Goal: Register for event/course

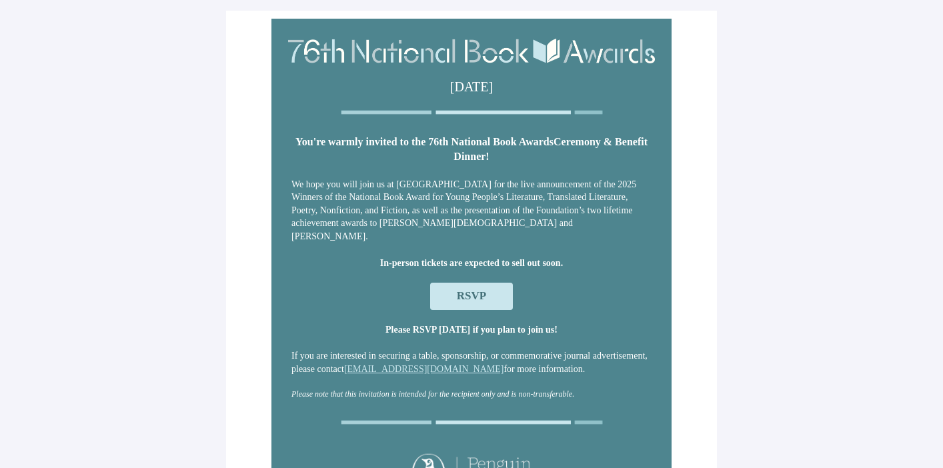
click at [475, 290] on span "RSVP" at bounding box center [471, 295] width 29 height 13
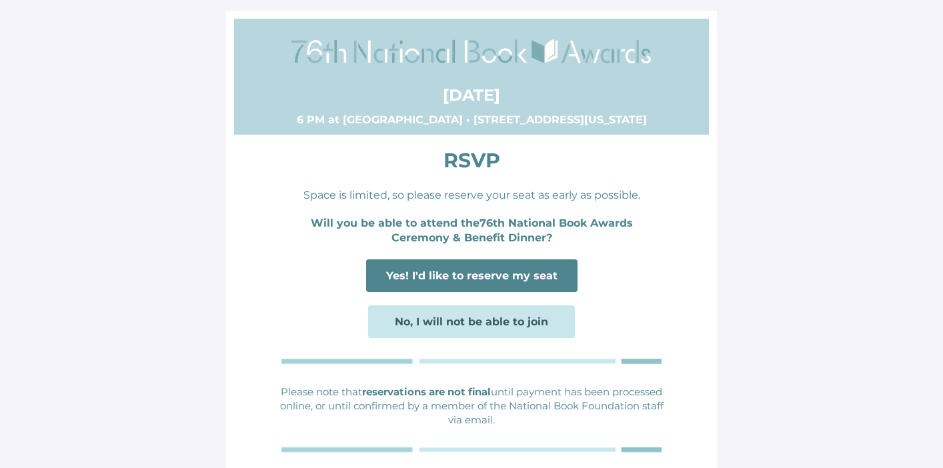
click at [458, 279] on span "Yes! I'd like to reserve my seat" at bounding box center [471, 275] width 171 height 13
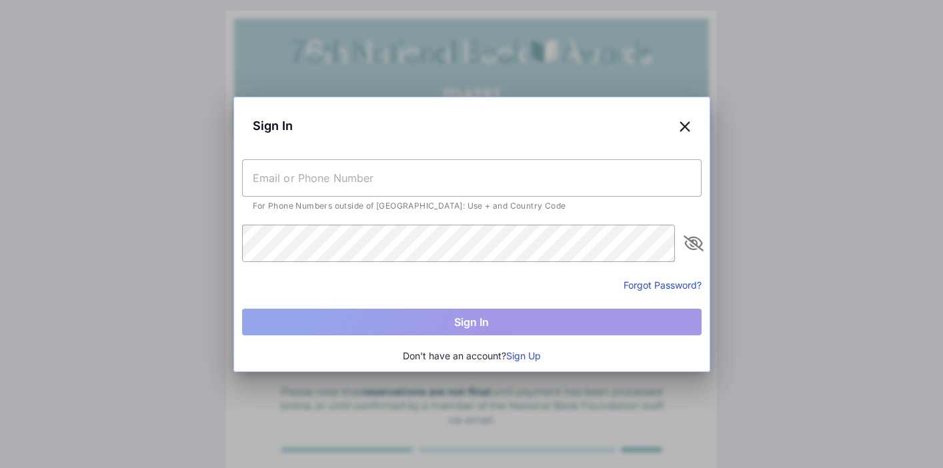
click at [299, 183] on input "text" at bounding box center [471, 177] width 459 height 37
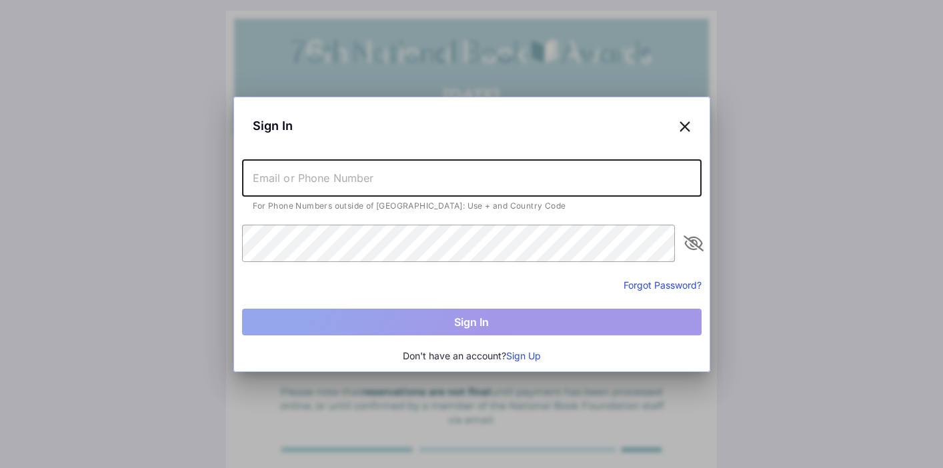
click at [541, 126] on div "Sign In" at bounding box center [471, 125] width 459 height 41
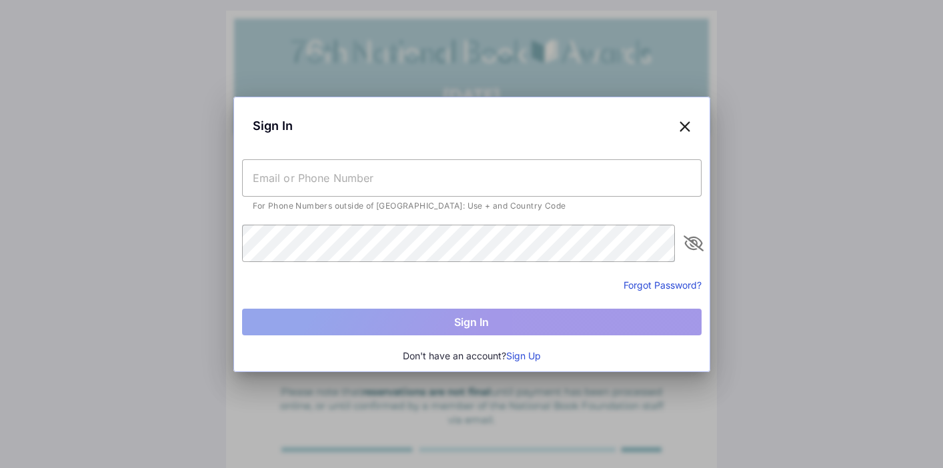
click at [519, 353] on button "Sign Up" at bounding box center [523, 356] width 35 height 15
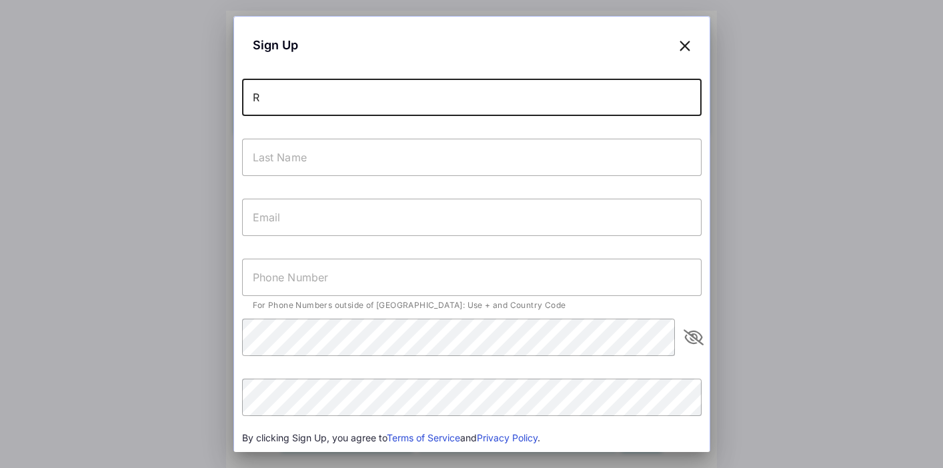
click at [298, 99] on input "R" at bounding box center [471, 97] width 459 height 37
type input "Rose"
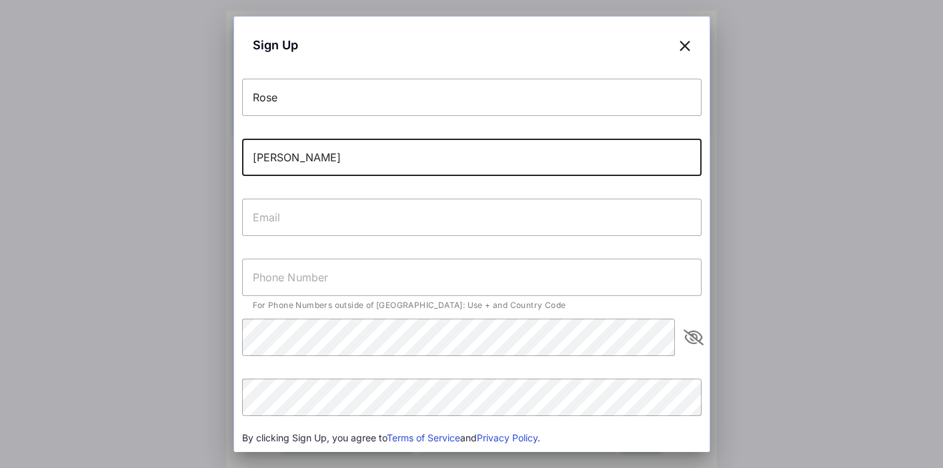
type input "[PERSON_NAME]"
type input "[EMAIL_ADDRESS][DOMAIN_NAME]"
type input "[PHONE_NUMBER]"
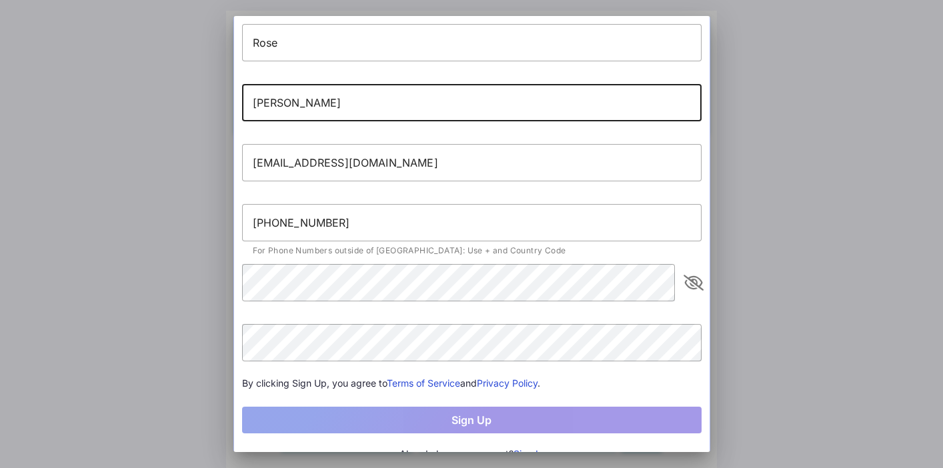
scroll to position [72, 0]
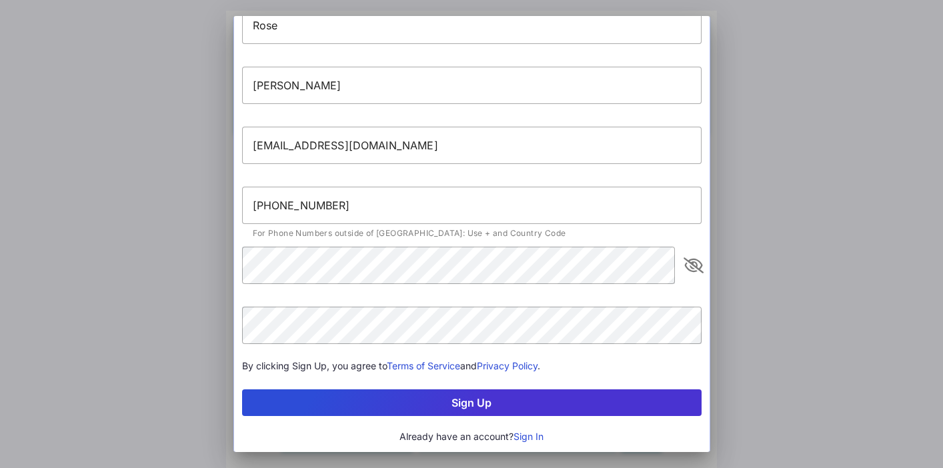
click at [338, 403] on button "Sign Up" at bounding box center [471, 402] width 459 height 27
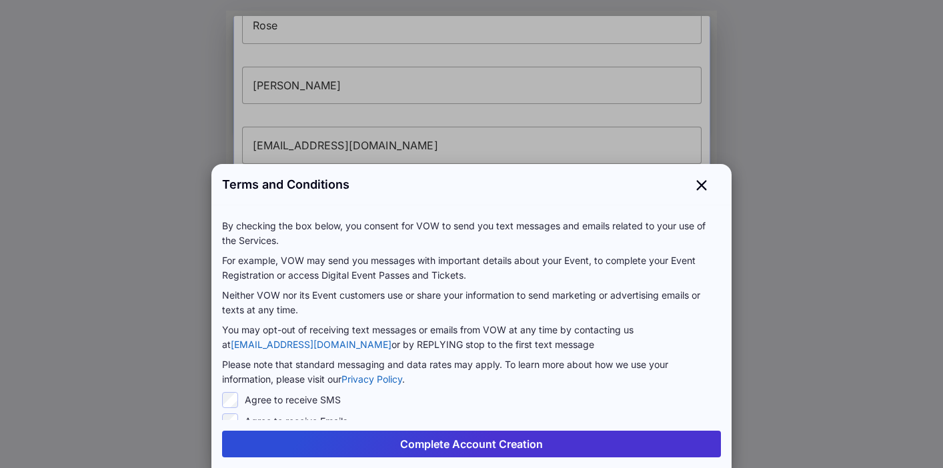
scroll to position [8, 0]
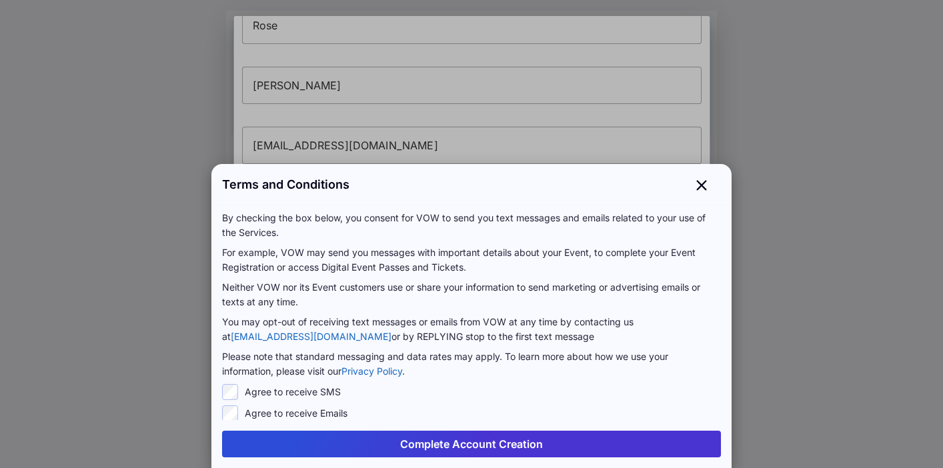
click at [339, 439] on button "Complete Account Creation" at bounding box center [471, 444] width 499 height 27
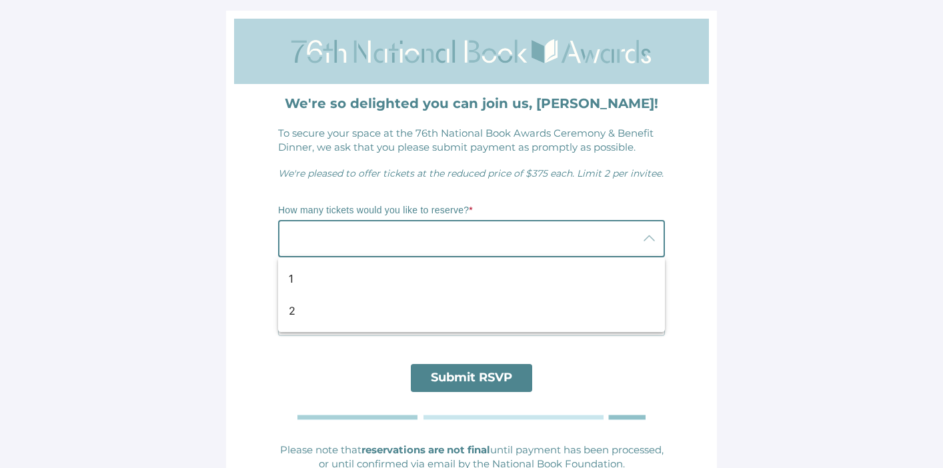
click at [327, 237] on div at bounding box center [458, 238] width 360 height 37
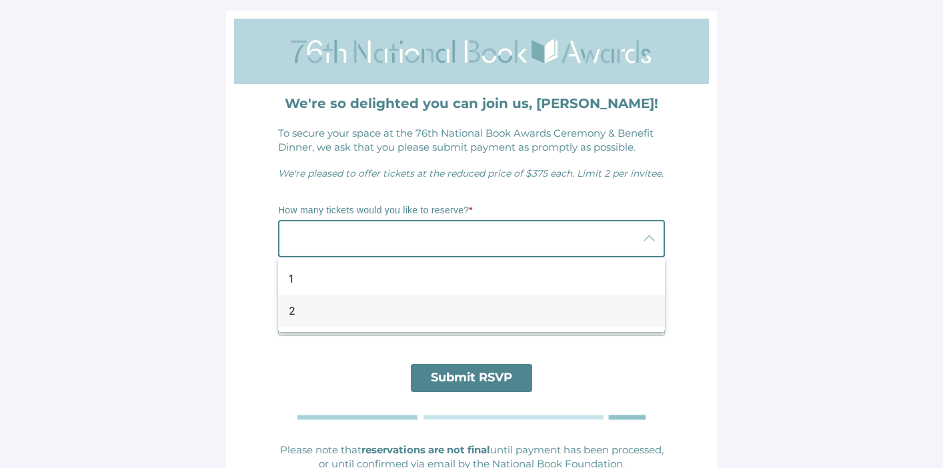
click at [297, 310] on div "2" at bounding box center [466, 311] width 355 height 16
type input "2"
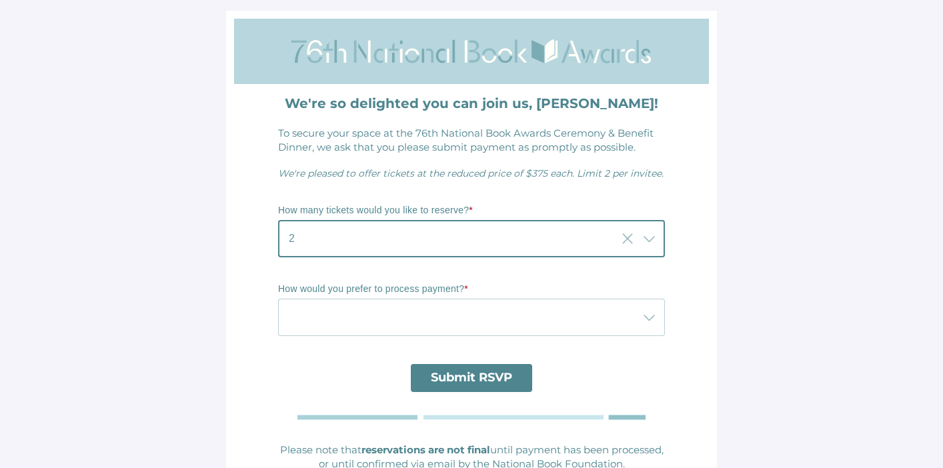
click at [300, 327] on div at bounding box center [458, 317] width 360 height 37
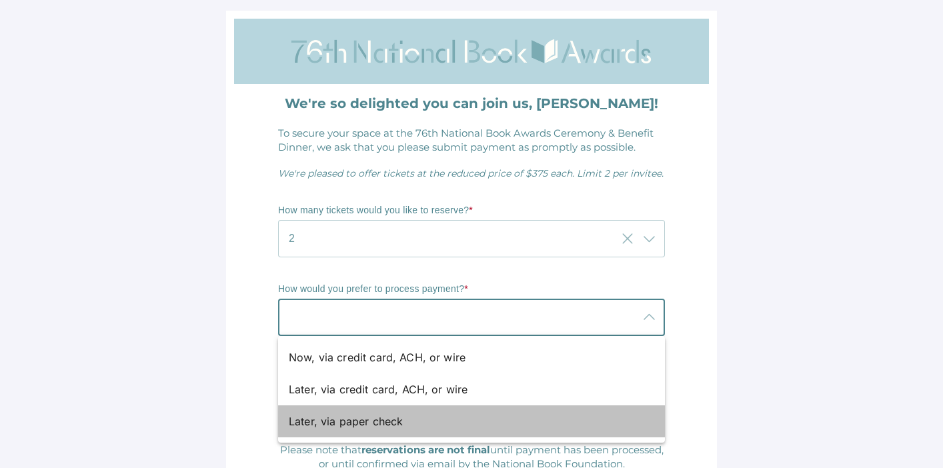
click at [313, 421] on div "Later, via paper check" at bounding box center [466, 421] width 355 height 16
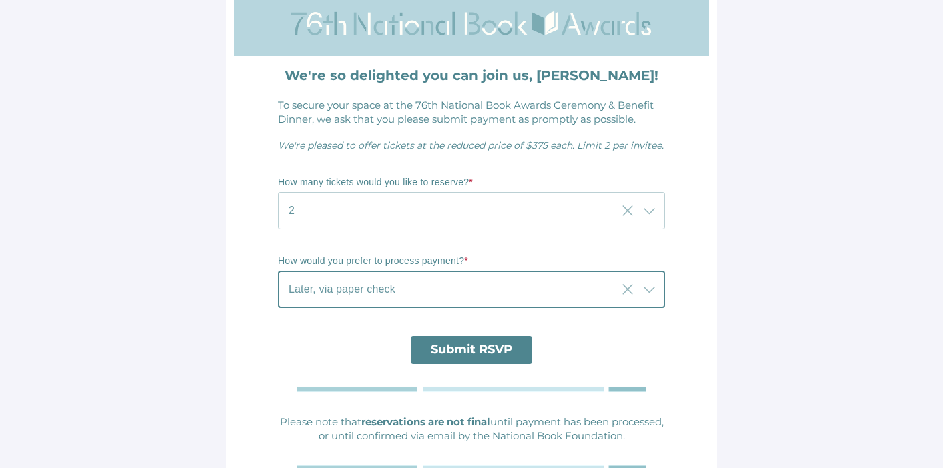
scroll to position [27, 0]
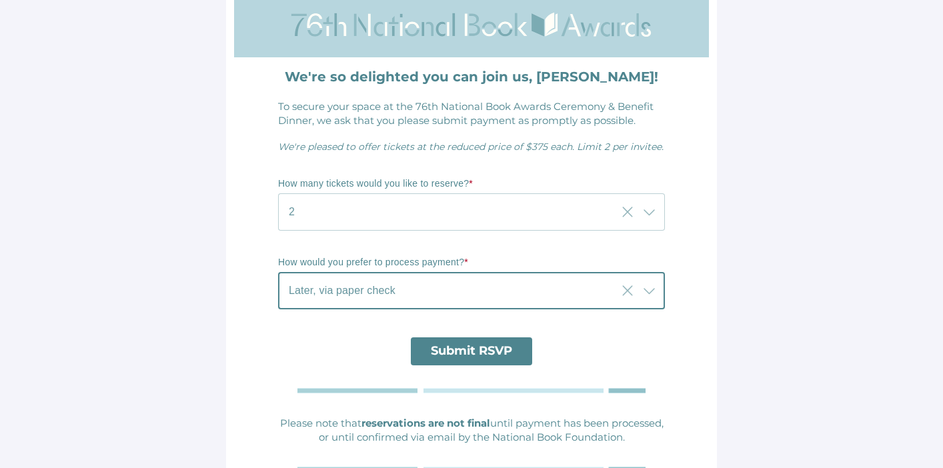
click at [397, 282] on div "Later, via paper check Later, via paper check" at bounding box center [447, 290] width 339 height 37
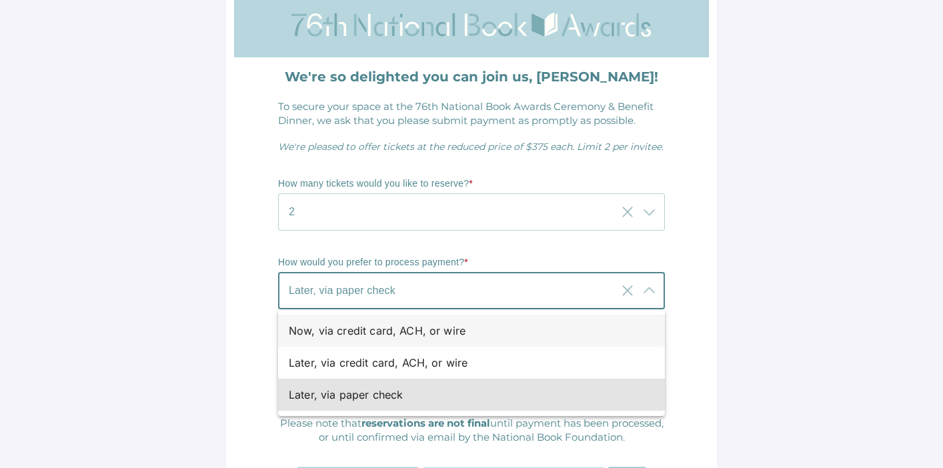
click at [373, 333] on div "Now, via credit card, ACH, or wire" at bounding box center [466, 331] width 355 height 16
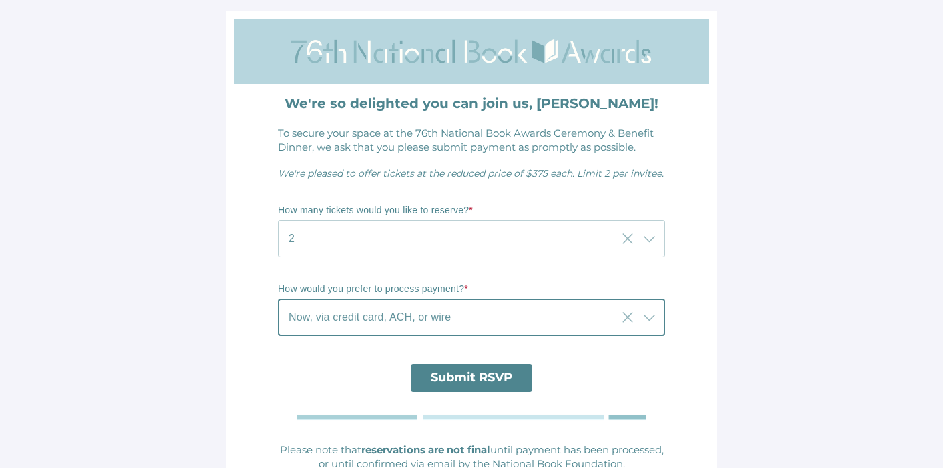
scroll to position [1, 0]
click at [485, 318] on div "Now, via credit card, ACH, or wire Now, via credit card, ACH, or wire" at bounding box center [447, 316] width 339 height 37
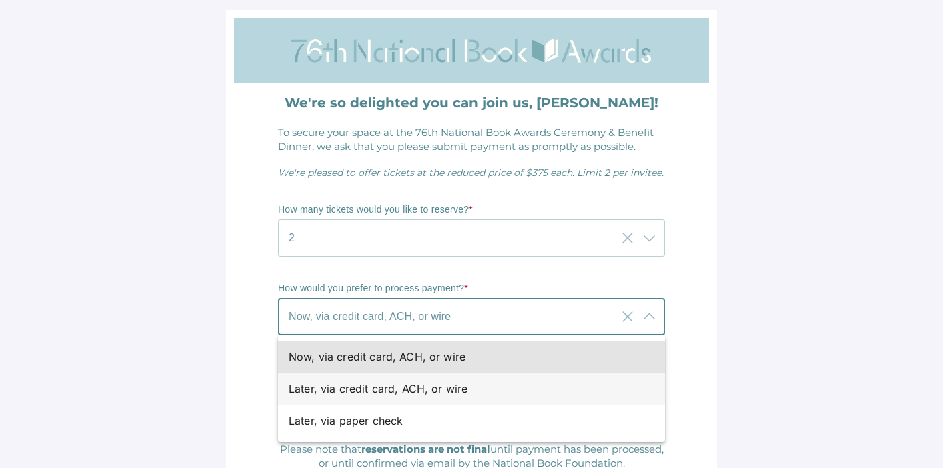
click at [393, 387] on div "Later, via credit card, ACH, or wire" at bounding box center [466, 389] width 355 height 16
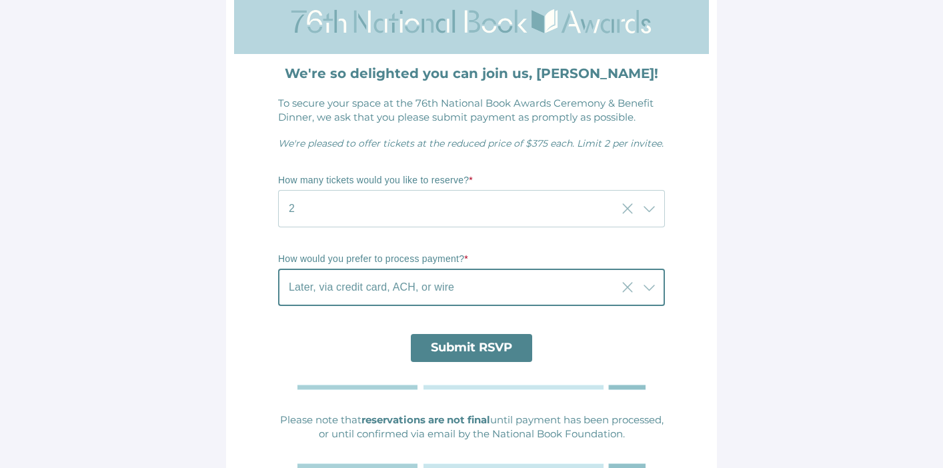
scroll to position [35, 0]
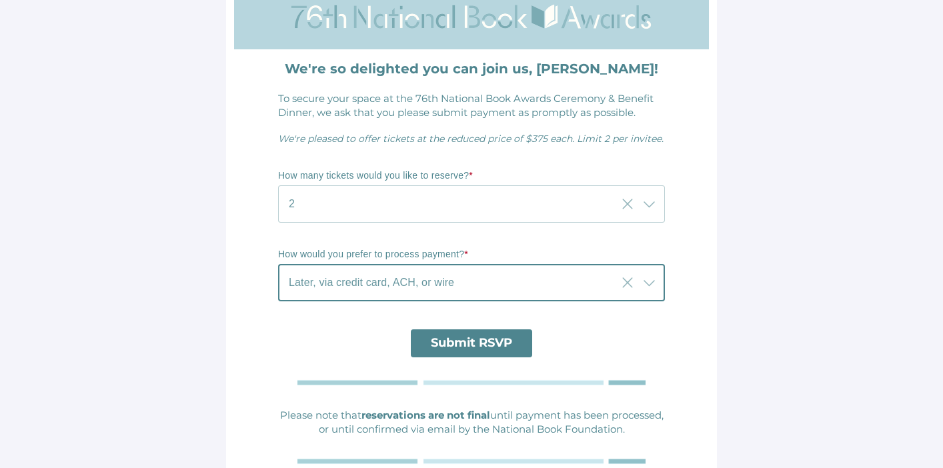
click at [460, 281] on div "Later, via credit card, ACH, or wire Later, via credit card, ACH, or wire" at bounding box center [447, 282] width 339 height 37
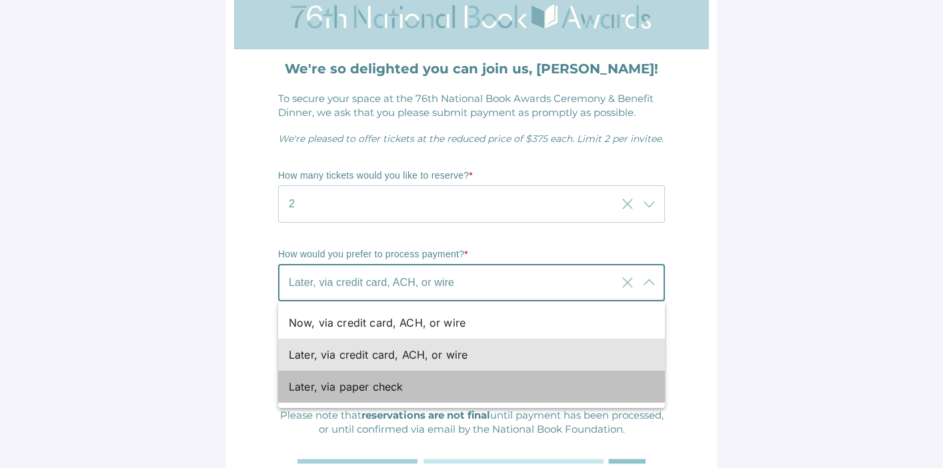
click at [373, 387] on div "Later, via paper check" at bounding box center [466, 387] width 355 height 16
type input "Later, via paper check"
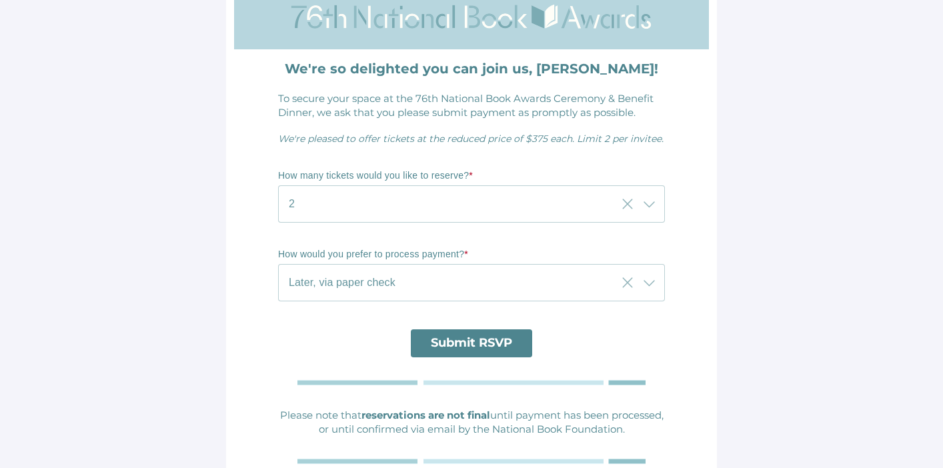
click at [450, 343] on span "Submit RSVP" at bounding box center [471, 342] width 81 height 15
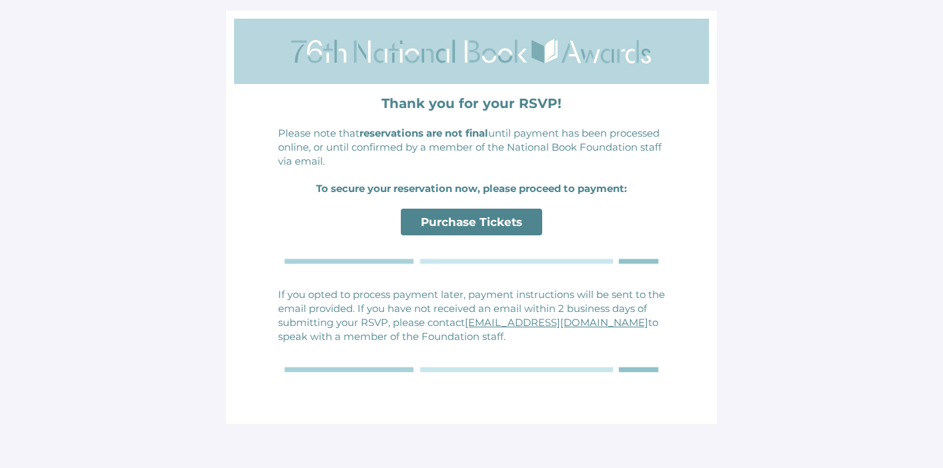
click at [471, 223] on span "Purchase Tickets" at bounding box center [471, 221] width 101 height 13
